Goal: Communication & Community: Answer question/provide support

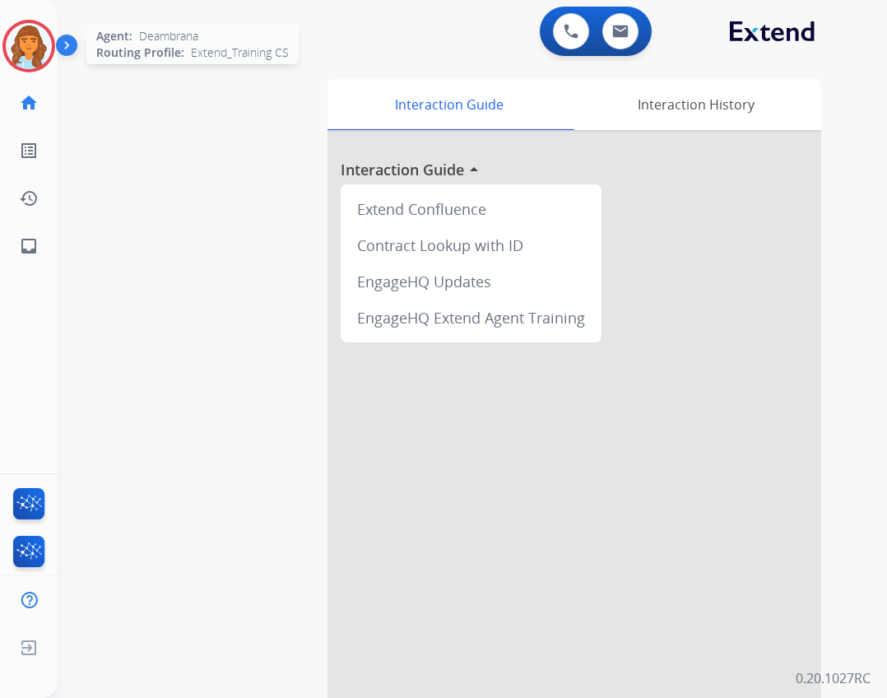
click at [26, 40] on img at bounding box center [29, 46] width 46 height 46
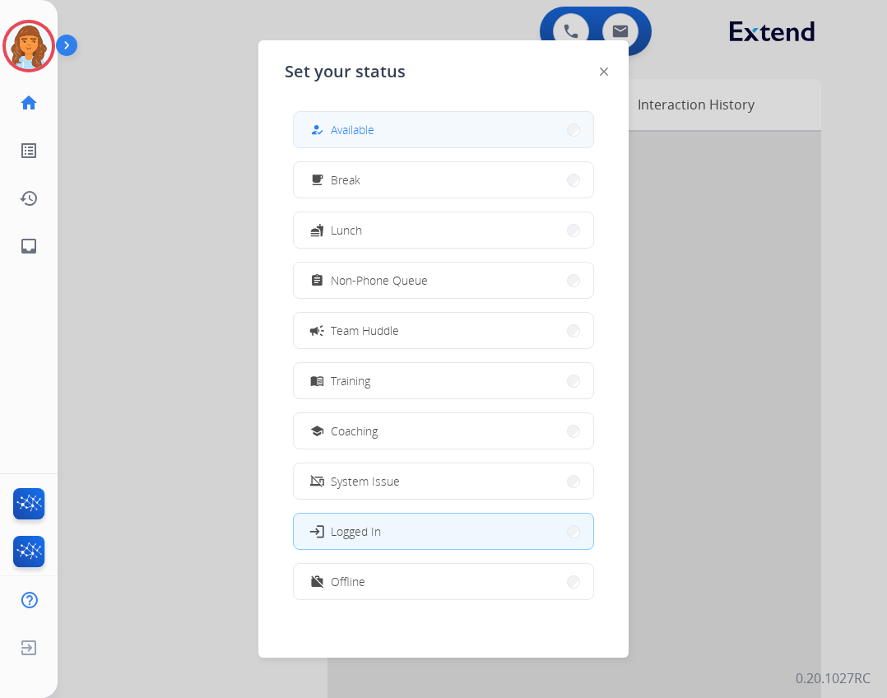
click at [363, 125] on span "Available" at bounding box center [353, 129] width 44 height 17
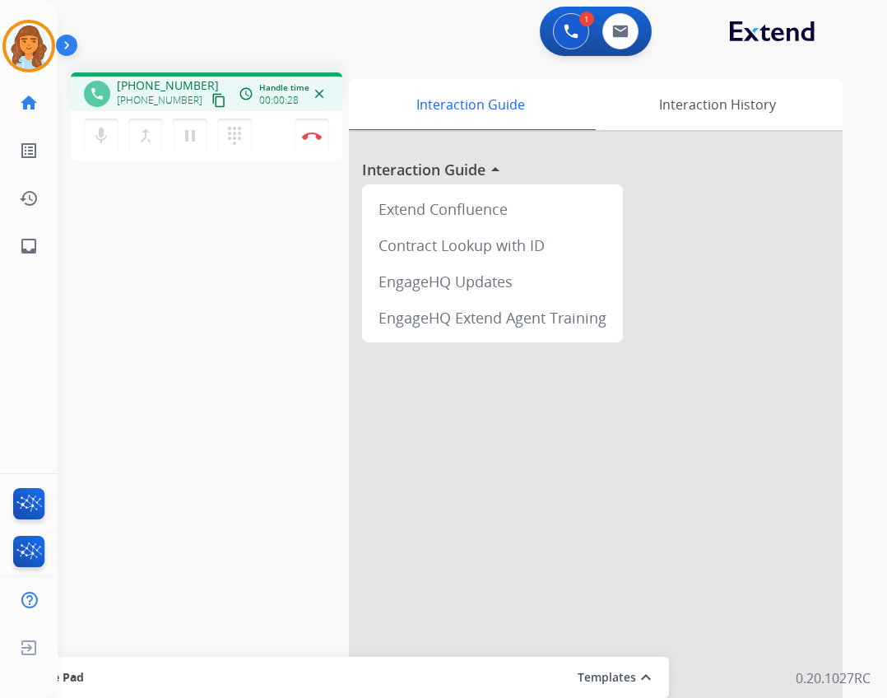
click at [211, 101] on mat-icon "content_copy" at bounding box center [218, 100] width 15 height 15
click at [211, 100] on mat-icon "content_copy" at bounding box center [218, 100] width 15 height 15
click at [241, 129] on mat-icon "dialpad" at bounding box center [235, 136] width 20 height 20
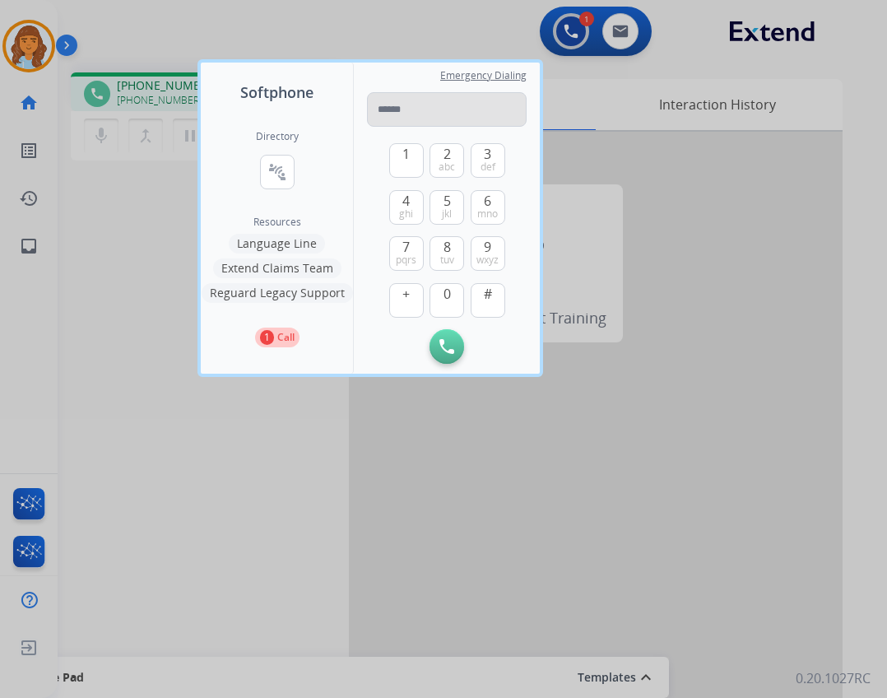
click at [422, 109] on input "tel" at bounding box center [447, 109] width 160 height 35
drag, startPoint x: 439, startPoint y: 107, endPoint x: 425, endPoint y: 101, distance: 15.9
click at [439, 107] on input "tel" at bounding box center [447, 109] width 160 height 35
type input "*"
drag, startPoint x: 442, startPoint y: 113, endPoint x: 329, endPoint y: 117, distance: 112.8
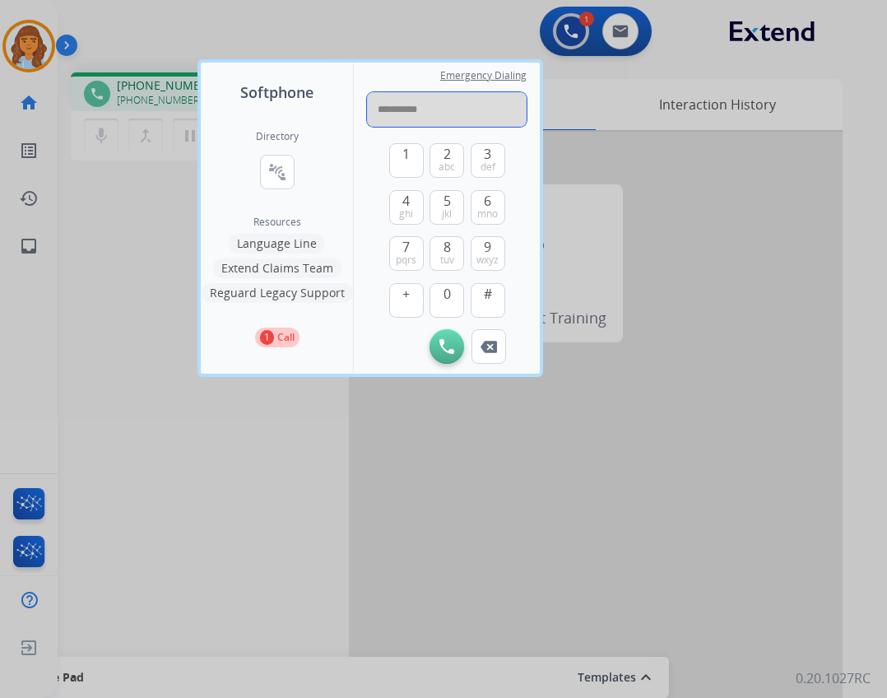
click at [329, 117] on div "**********" at bounding box center [370, 218] width 339 height 311
type input "**********"
click at [597, 121] on div at bounding box center [443, 349] width 887 height 698
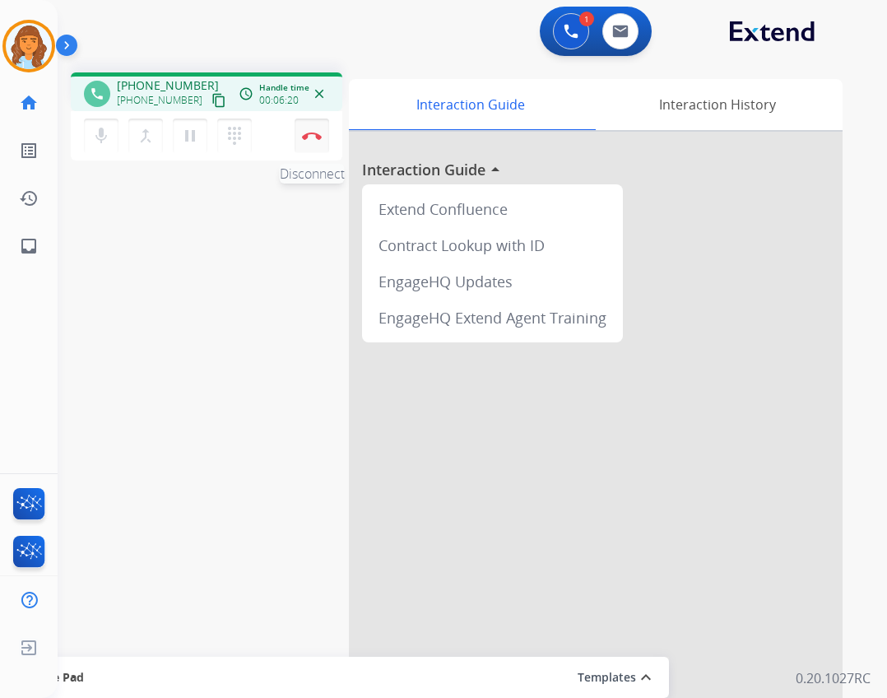
click at [295, 137] on button "Disconnect" at bounding box center [312, 136] width 35 height 35
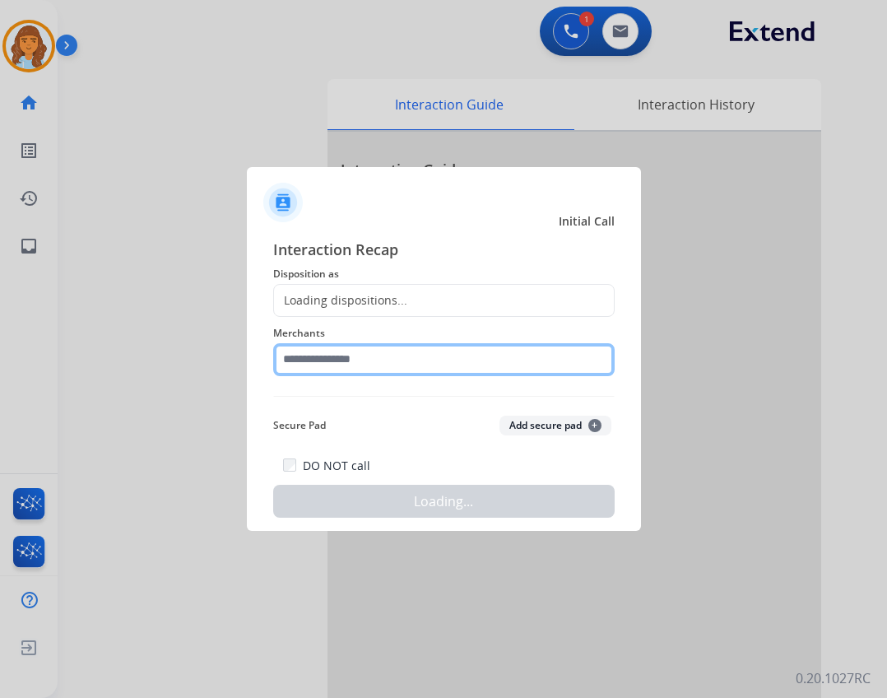
click at [365, 356] on input "text" at bounding box center [444, 359] width 342 height 33
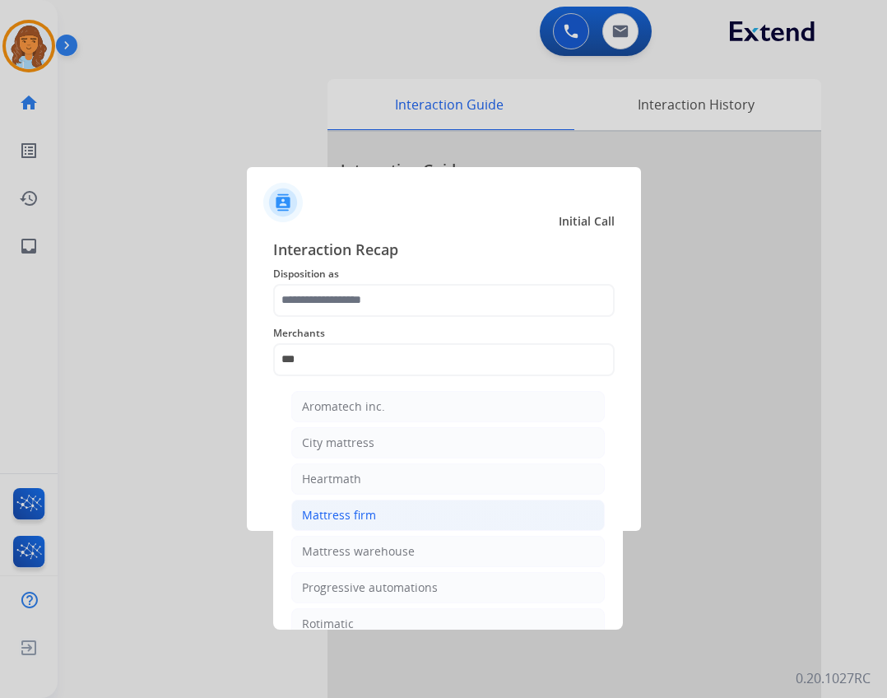
click at [557, 527] on li "Mattress firm" at bounding box center [448, 515] width 314 height 31
type input "**********"
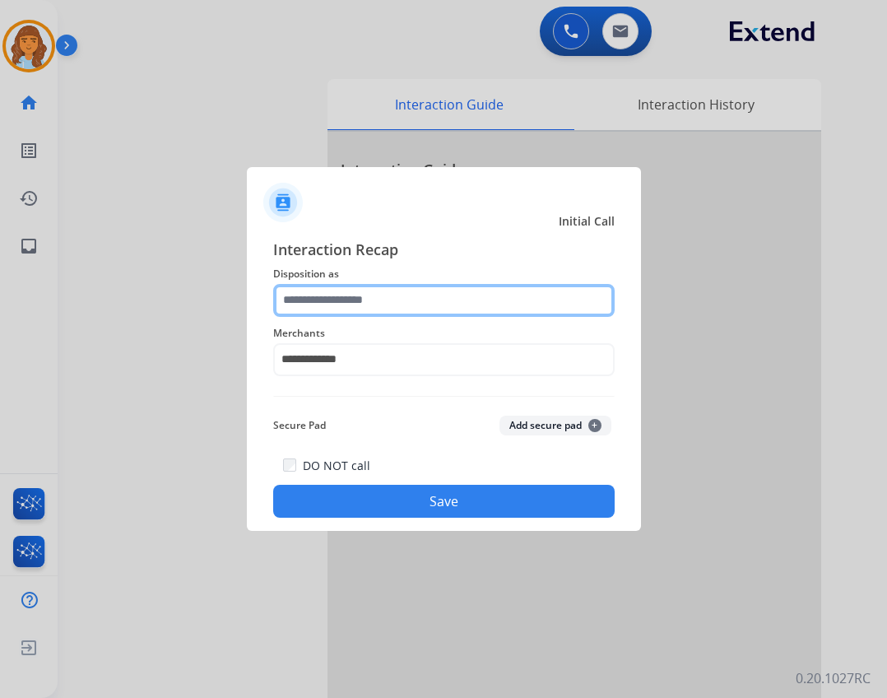
click at [373, 299] on input "text" at bounding box center [444, 300] width 342 height 33
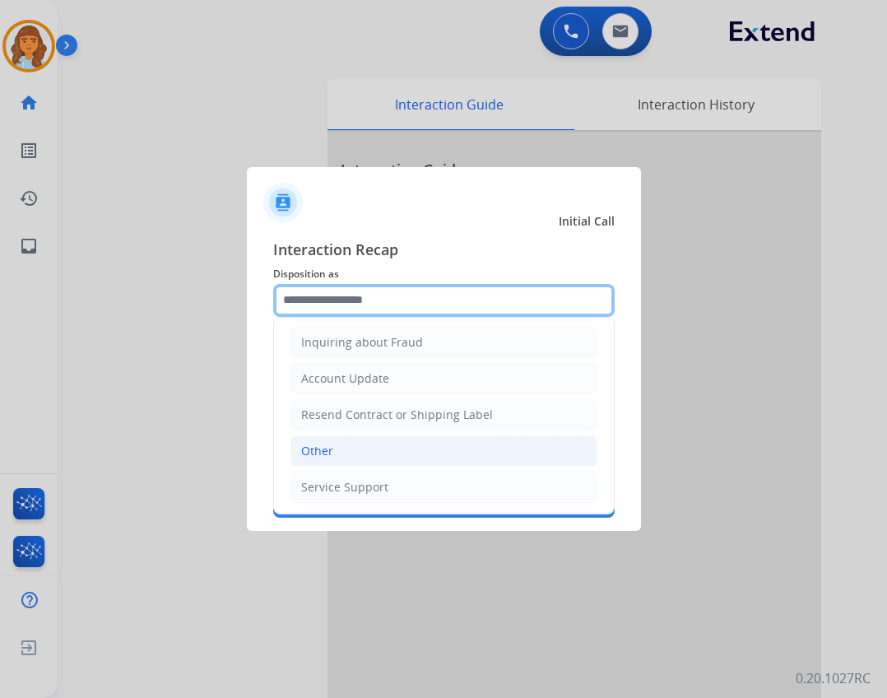
scroll to position [257, 0]
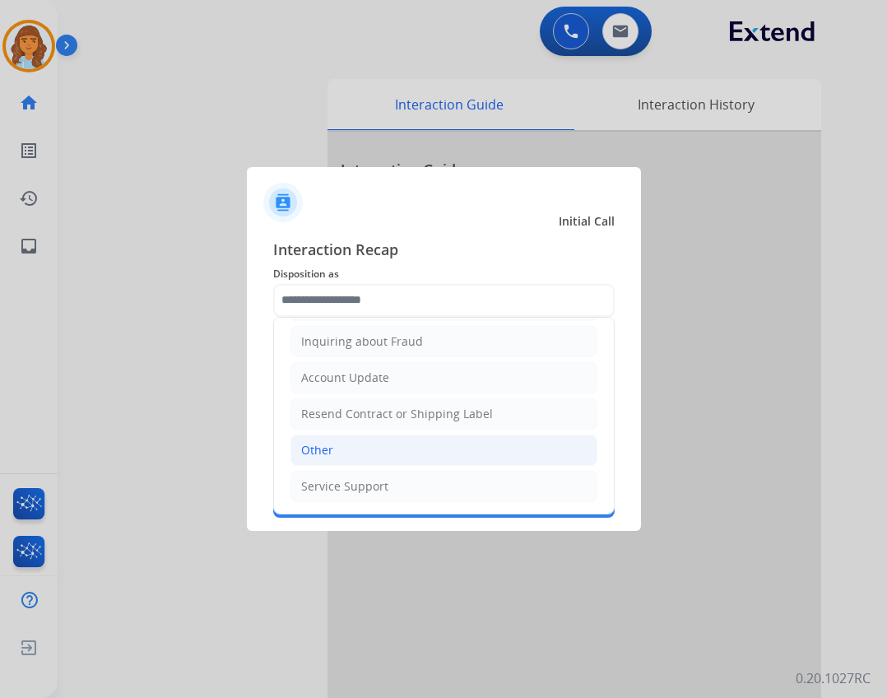
click at [409, 458] on li "Other" at bounding box center [443, 450] width 307 height 31
type input "*****"
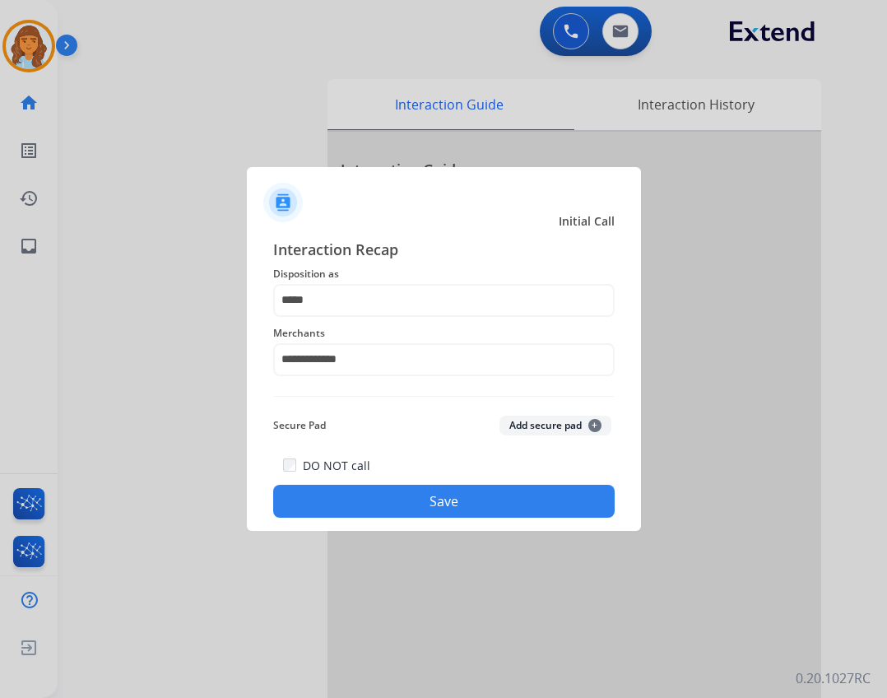
click at [416, 495] on button "Save" at bounding box center [444, 501] width 342 height 33
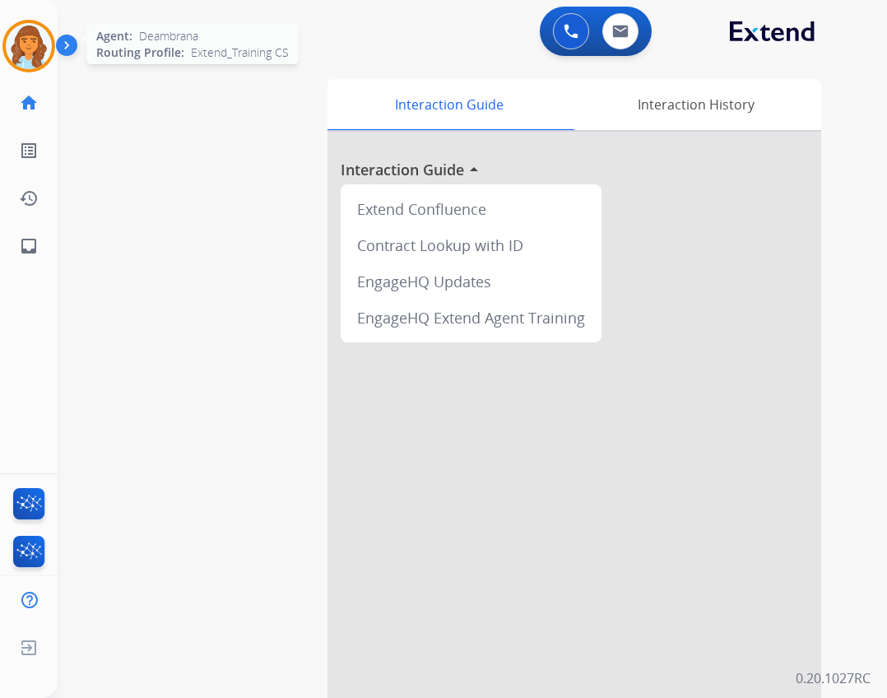
click at [45, 37] on img at bounding box center [29, 46] width 46 height 46
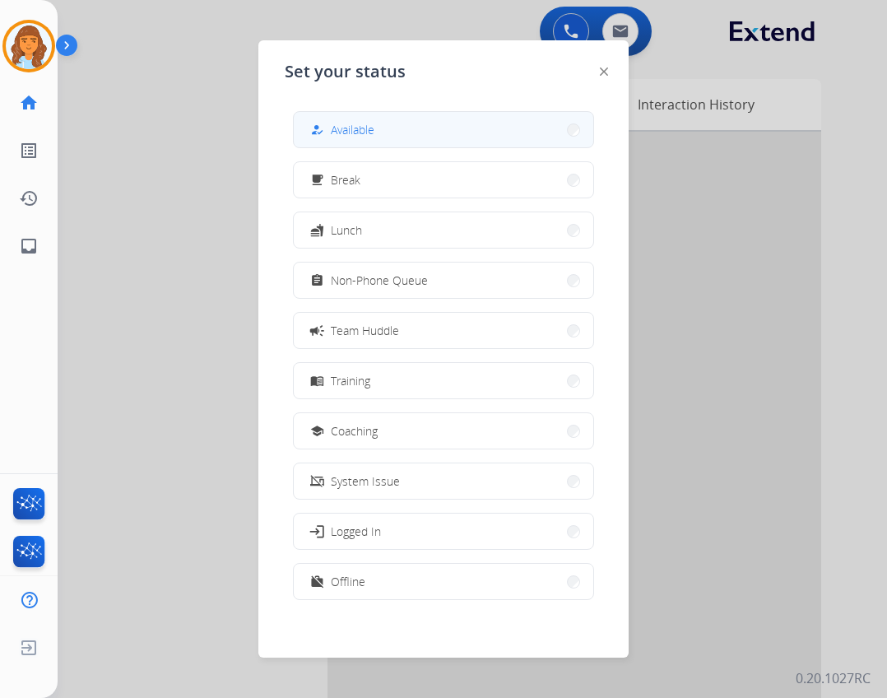
click at [397, 114] on button "how_to_reg Available" at bounding box center [444, 129] width 300 height 35
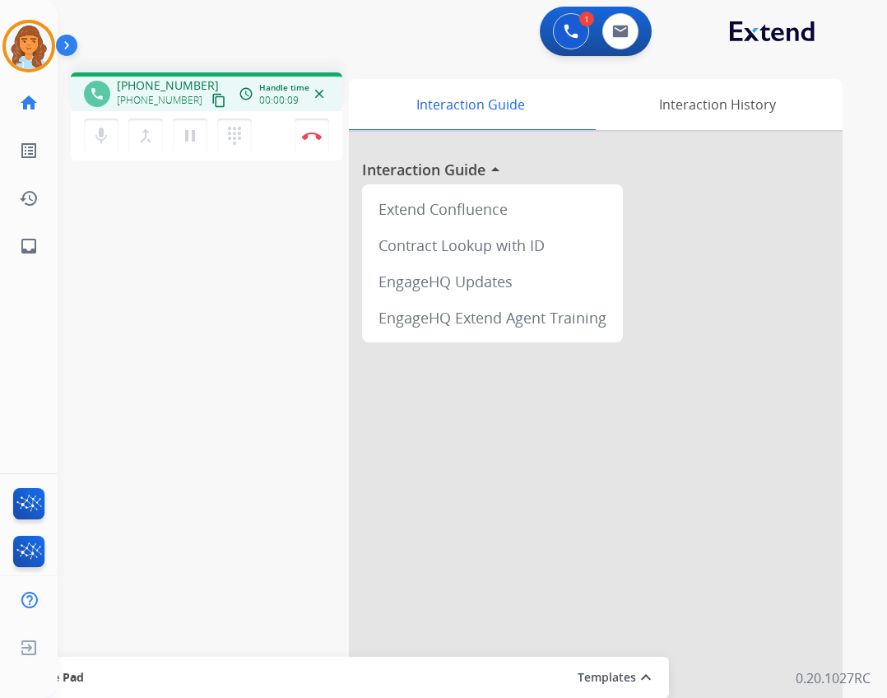
drag, startPoint x: 109, startPoint y: 137, endPoint x: 117, endPoint y: 111, distance: 27.4
click at [109, 137] on mat-icon "mic" at bounding box center [101, 136] width 20 height 20
